Goal: Book appointment/travel/reservation

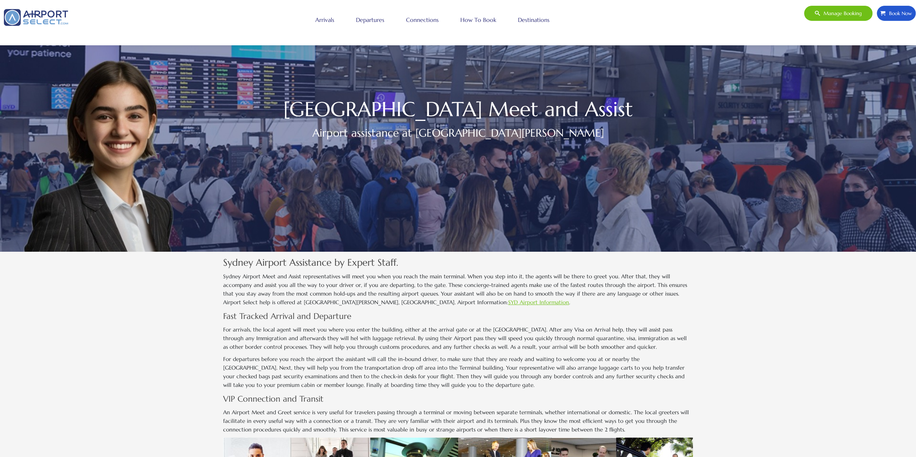
click at [425, 23] on link "Connections" at bounding box center [422, 20] width 36 height 18
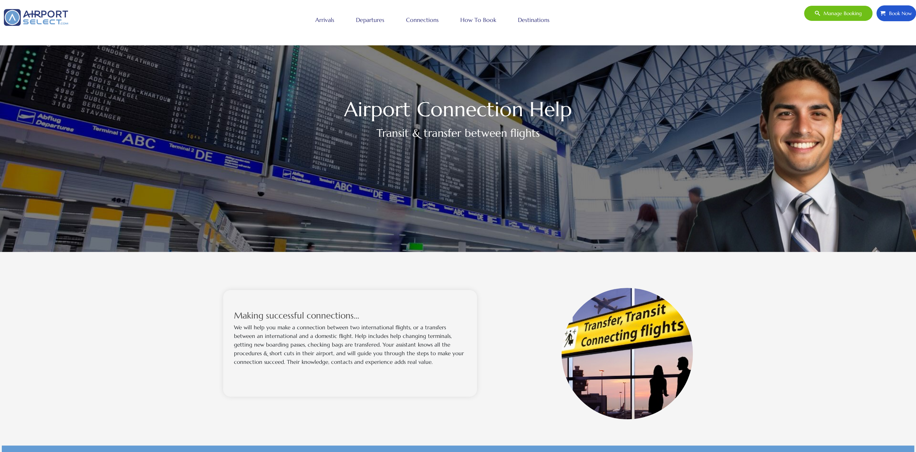
click at [879, 15] on link "Book Now" at bounding box center [896, 13] width 40 height 16
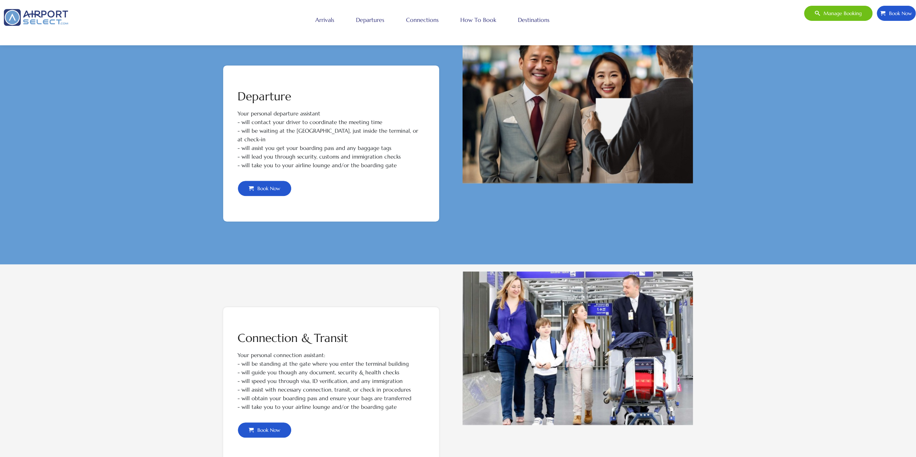
scroll to position [574, 0]
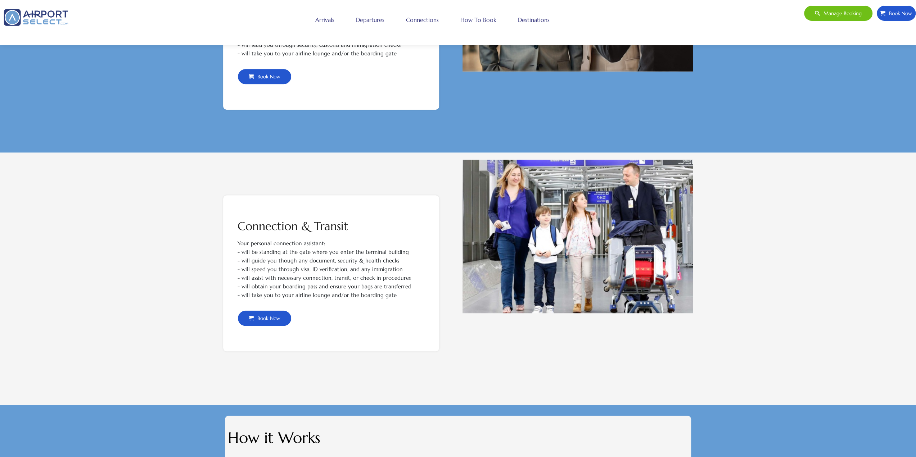
click at [264, 295] on div "Your personal connection assistant: - will be standing at the gate where you en…" at bounding box center [330, 274] width 187 height 71
click at [263, 317] on div "Connection & Transit Your personal connection assistant: - will be standing at …" at bounding box center [331, 273] width 216 height 156
click at [263, 314] on span "Book Now" at bounding box center [267, 318] width 27 height 15
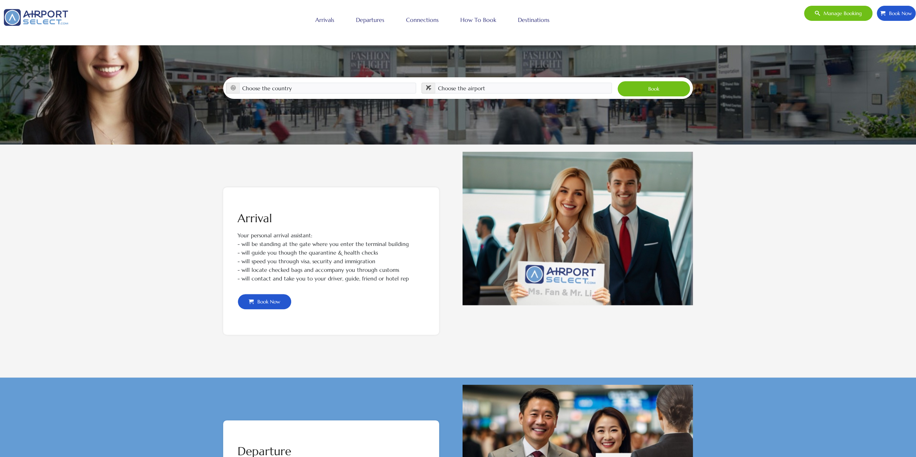
scroll to position [107, 0]
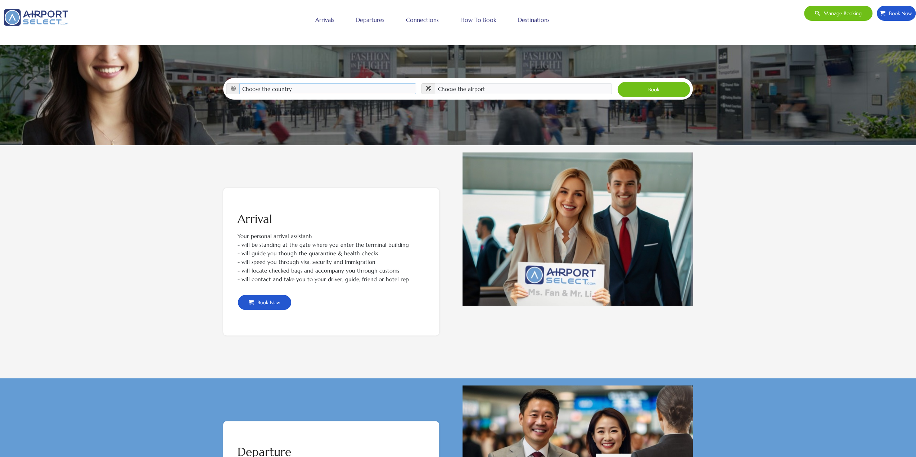
click at [327, 85] on select "Choose the country [GEOGRAPHIC_DATA] [GEOGRAPHIC_DATA] [GEOGRAPHIC_DATA] [GEOGR…" at bounding box center [327, 88] width 177 height 11
select select "AUT"
click at [281, 83] on select "Choose the country [GEOGRAPHIC_DATA] [GEOGRAPHIC_DATA] [GEOGRAPHIC_DATA] [GEOGR…" at bounding box center [327, 88] width 177 height 11
click at [277, 83] on select "Choose the country [GEOGRAPHIC_DATA] [GEOGRAPHIC_DATA] [GEOGRAPHIC_DATA] [GEOGR…" at bounding box center [327, 88] width 177 height 11
